Goal: Task Accomplishment & Management: Manage account settings

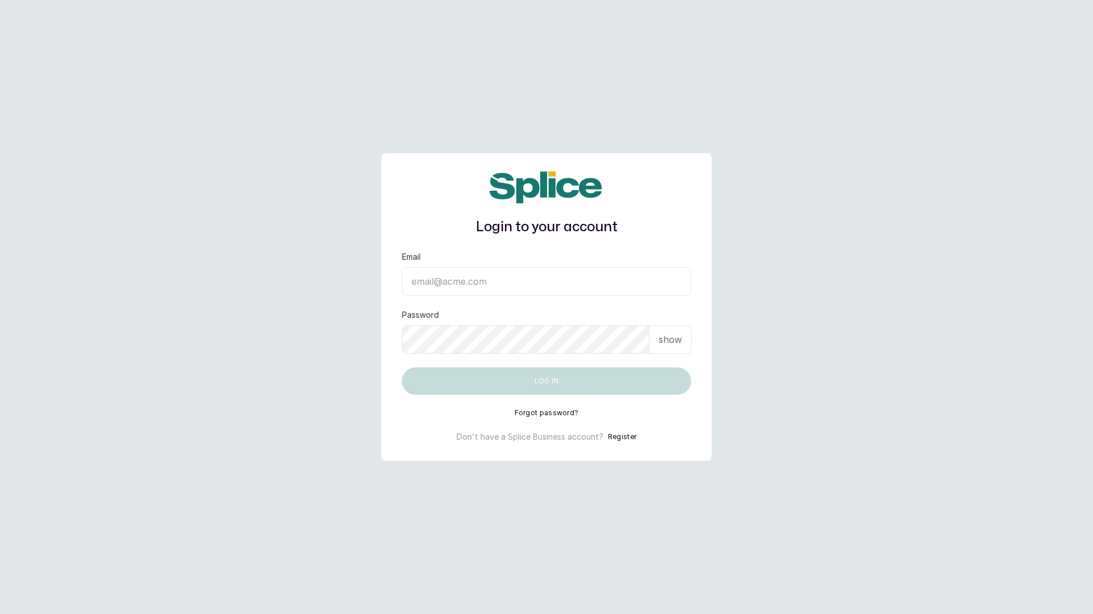
click at [462, 273] on input "Email" at bounding box center [546, 281] width 289 height 28
type input "[EMAIL_ADDRESS][DOMAIN_NAME]"
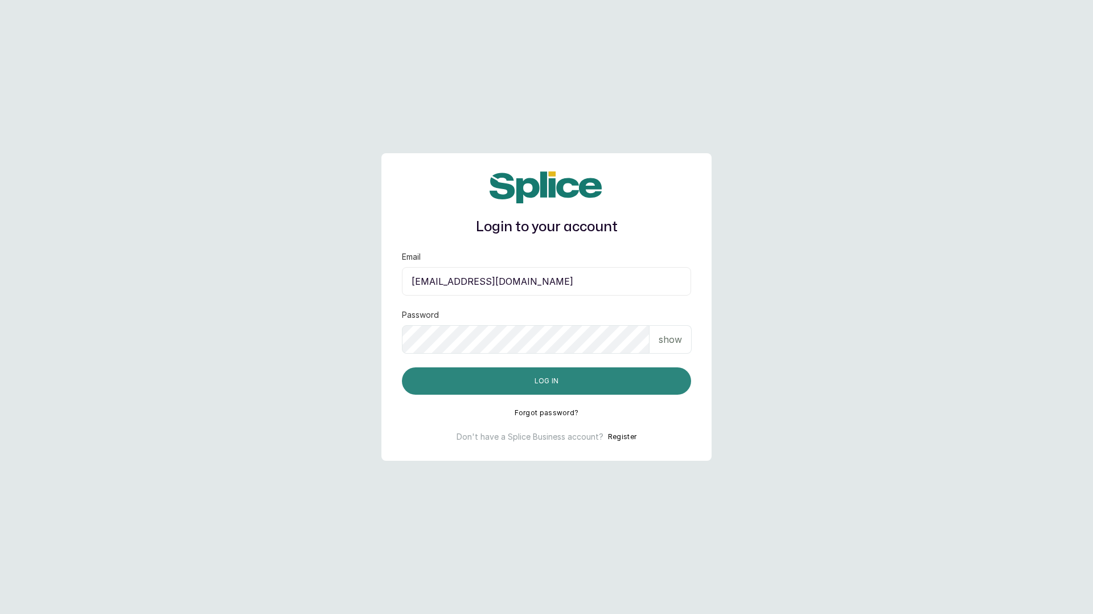
click at [504, 383] on button "Log in" at bounding box center [546, 380] width 289 height 27
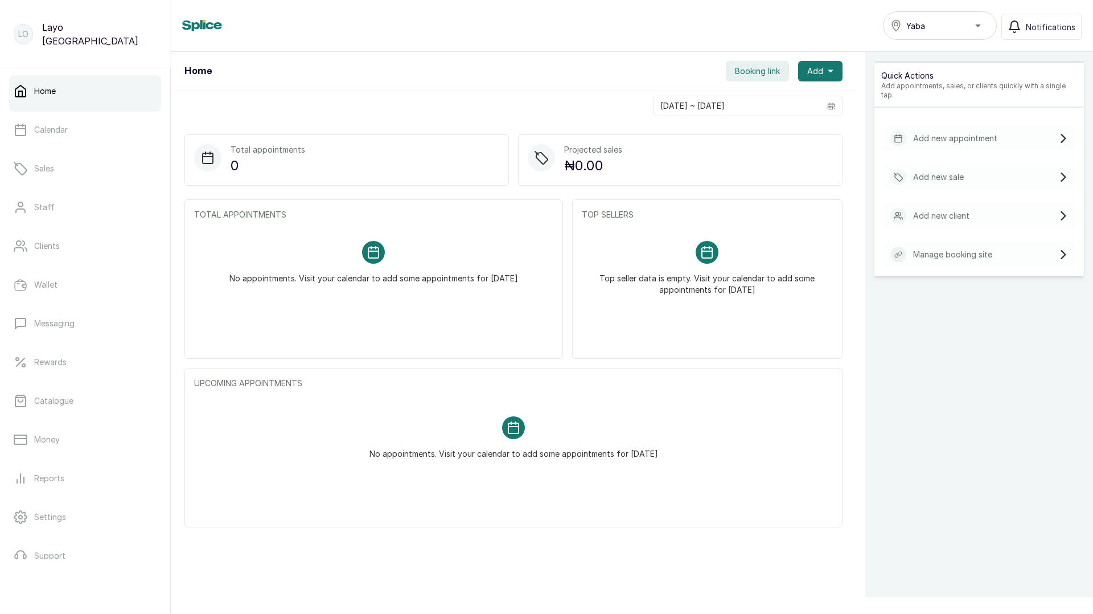
scroll to position [58, 0]
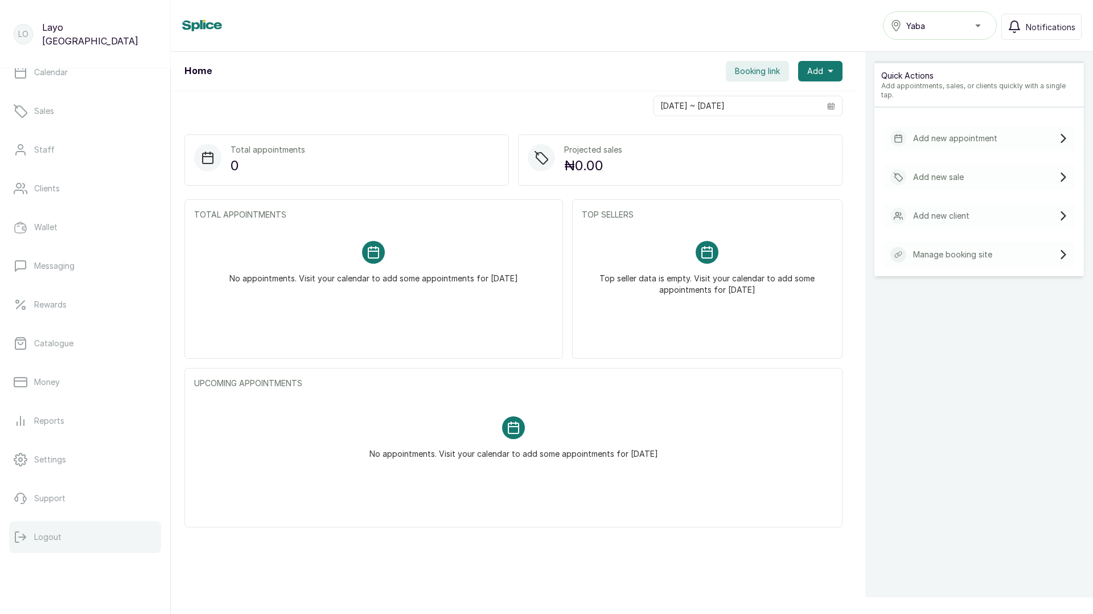
click at [59, 527] on button "Logout" at bounding box center [85, 537] width 152 height 32
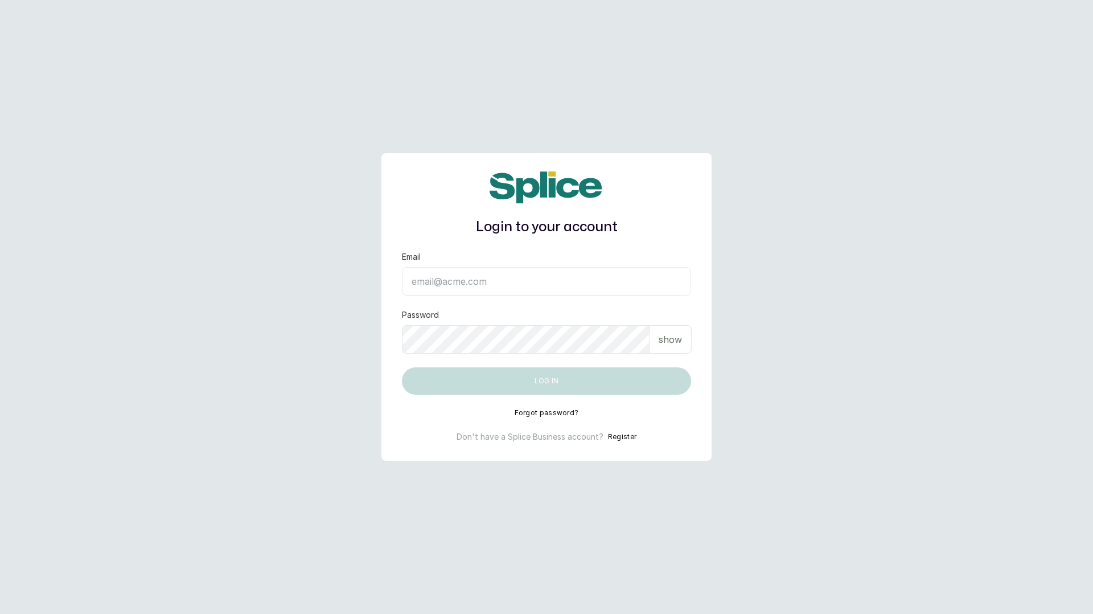
click at [619, 441] on button "Register" at bounding box center [622, 436] width 28 height 11
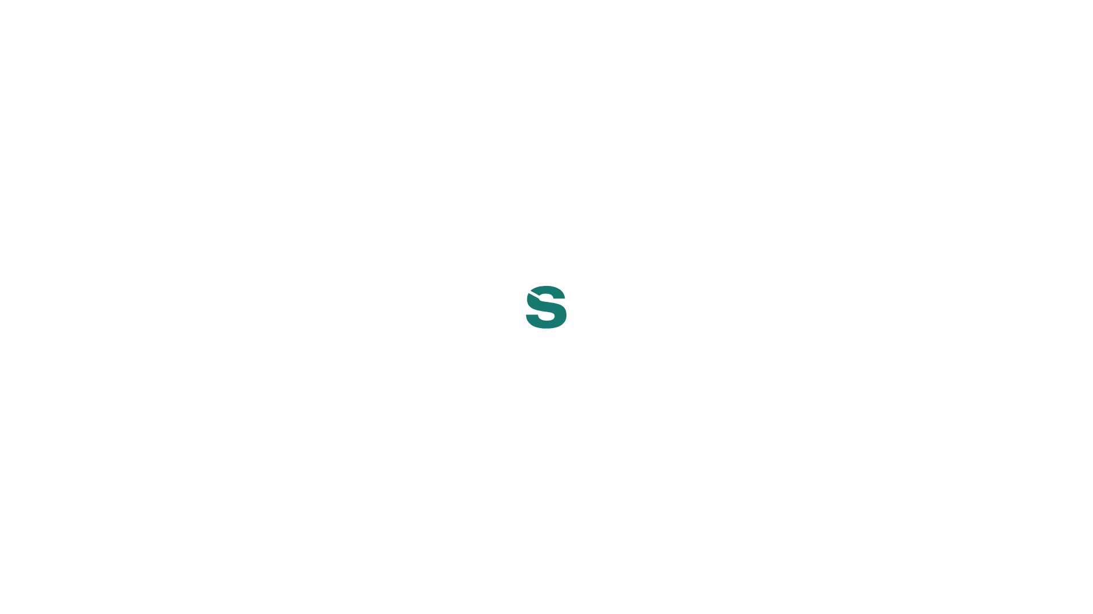
select select "NG"
